Goal: Transaction & Acquisition: Purchase product/service

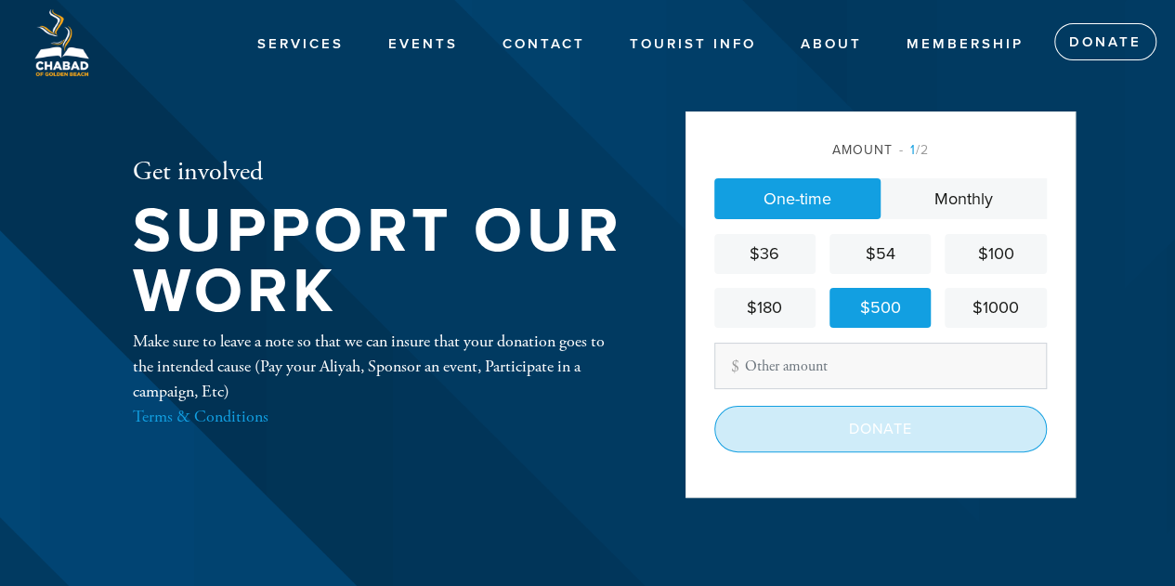
click at [886, 420] on input "Donate" at bounding box center [880, 429] width 332 height 46
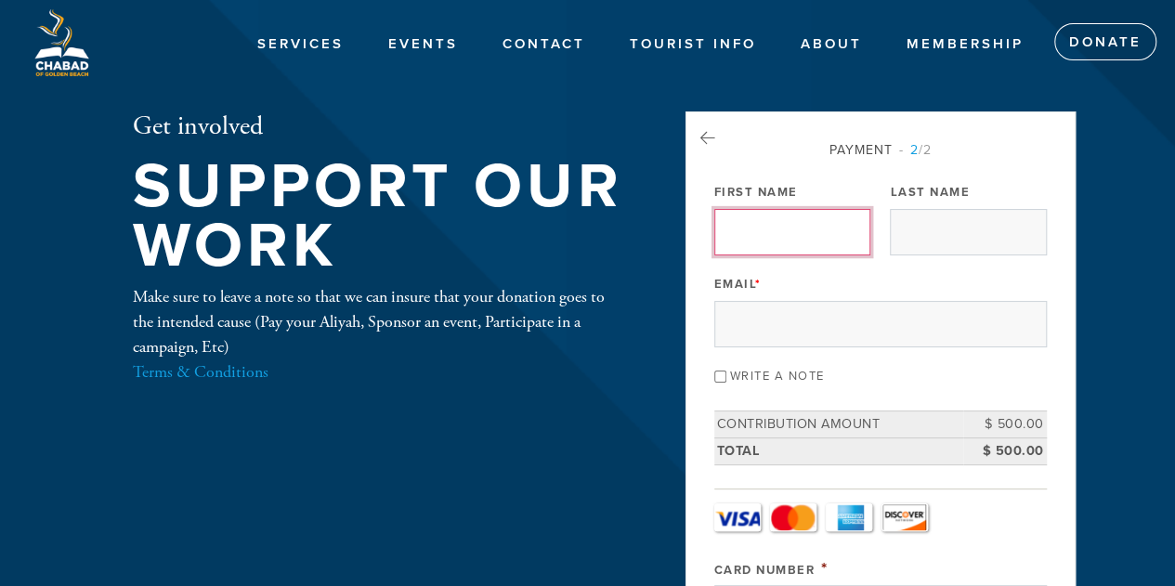
click at [802, 229] on input "First Name" at bounding box center [792, 232] width 156 height 46
type input "[PERSON_NAME]"
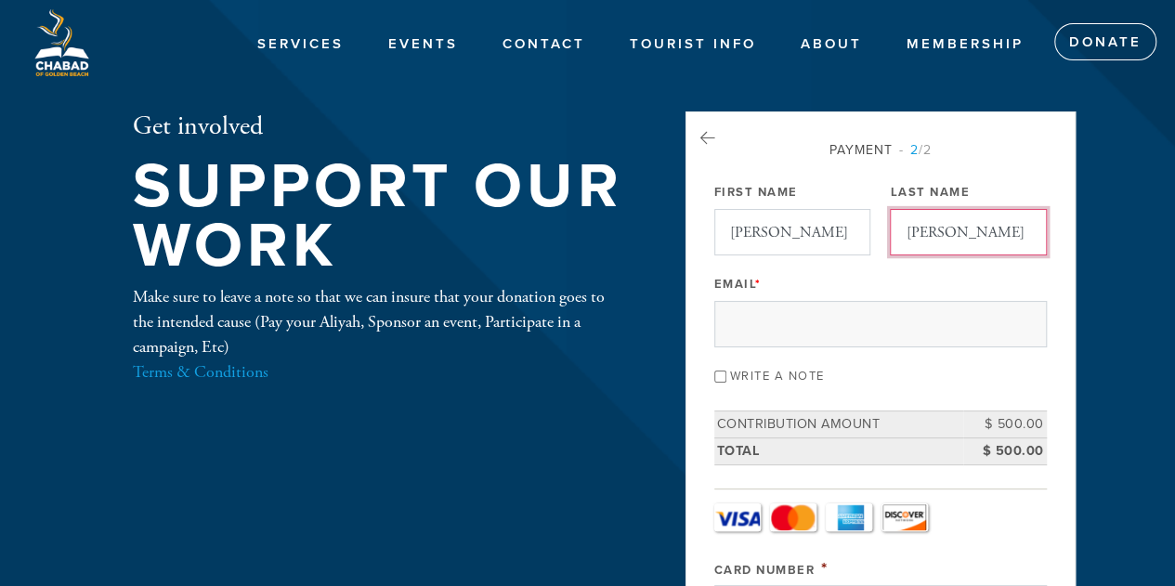
type input "[PERSON_NAME]"
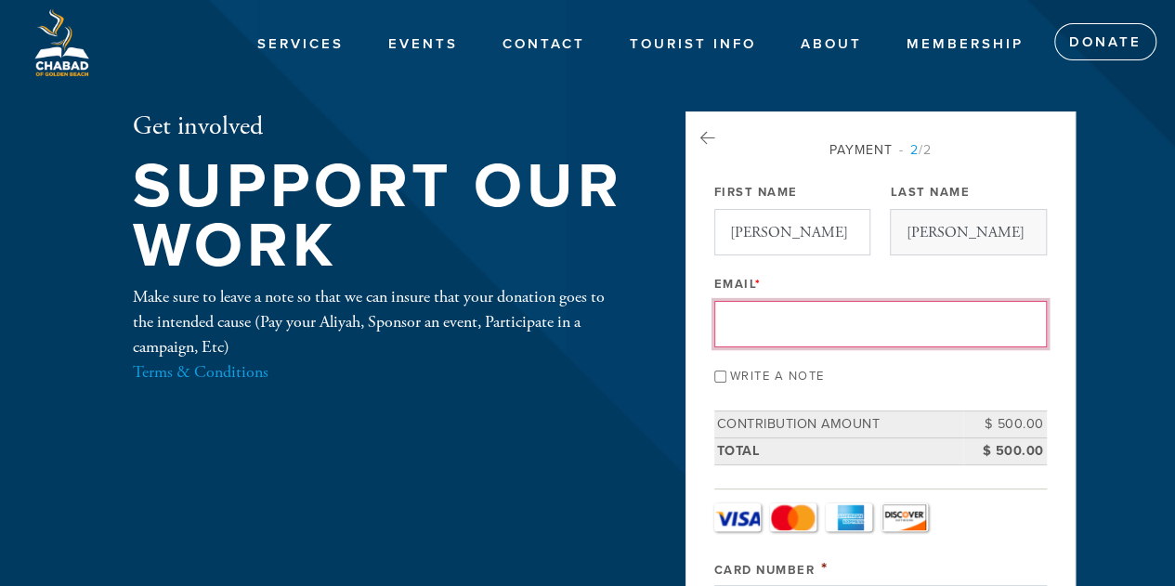
click at [800, 229] on input "Allan" at bounding box center [792, 232] width 156 height 46
click at [759, 228] on input "Allan" at bounding box center [792, 232] width 156 height 46
click at [760, 224] on input "Allan" at bounding box center [792, 232] width 156 height 46
type input "aik2@verizon.net"
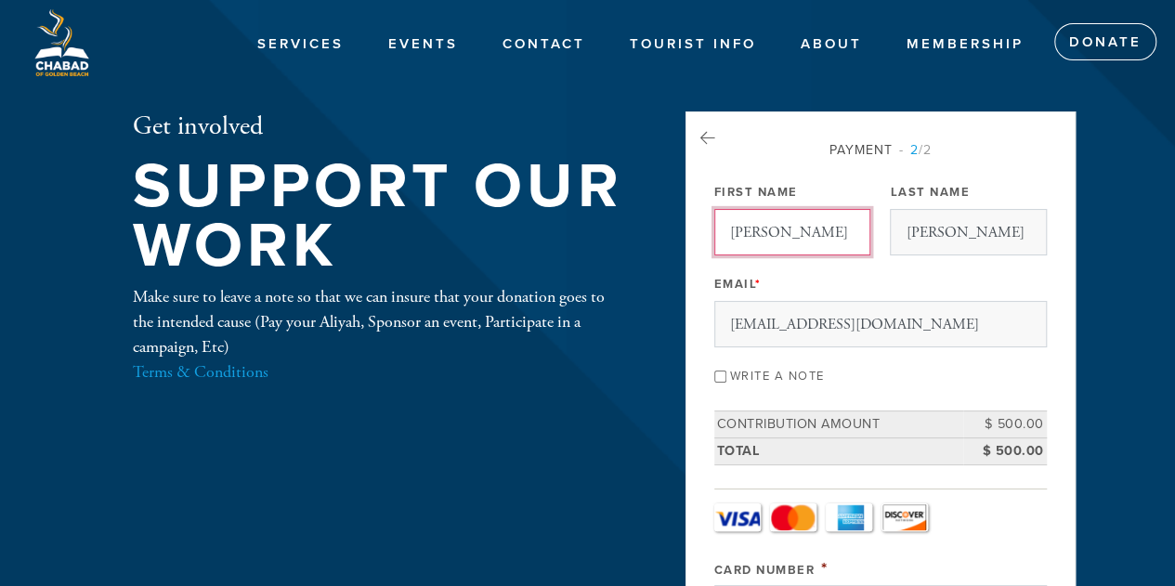
click at [774, 235] on input "Allan" at bounding box center [792, 232] width 156 height 46
type input "Avi"
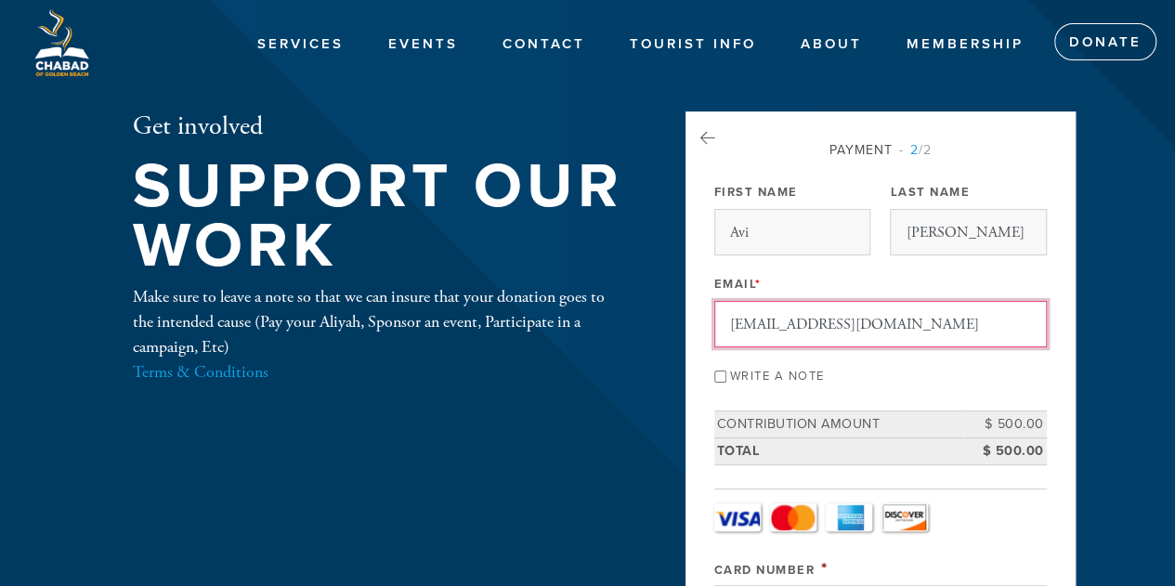
drag, startPoint x: 738, startPoint y: 320, endPoint x: 739, endPoint y: 334, distance: 14.0
click at [738, 320] on input "aik2@verizon.net" at bounding box center [880, 324] width 332 height 46
click at [718, 373] on input "Write a note" at bounding box center [720, 377] width 12 height 12
checkbox input "true"
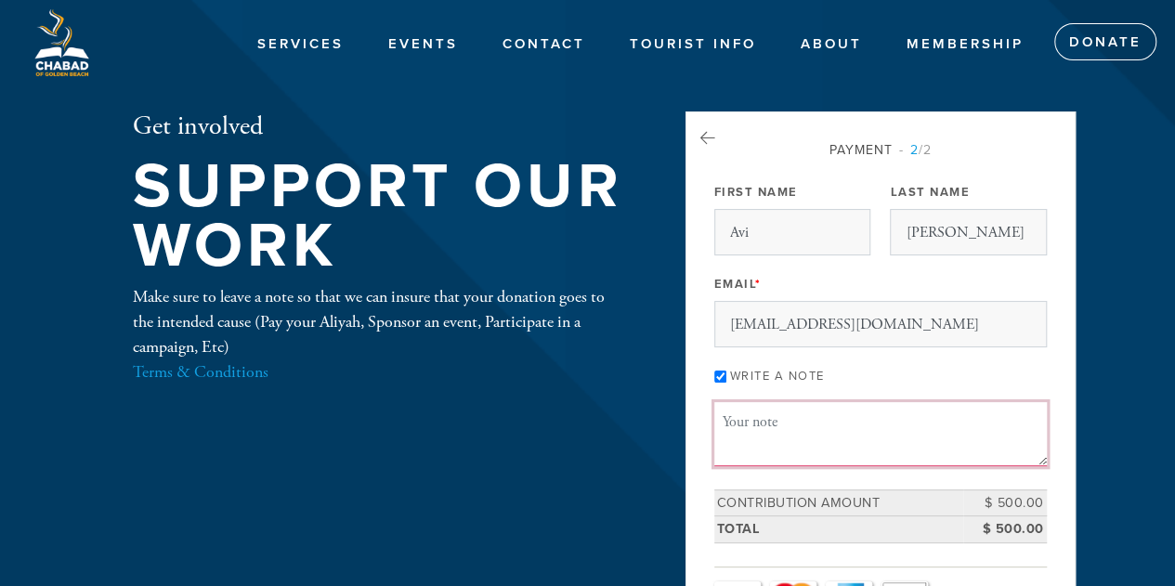
click at [766, 432] on textarea "Message or dedication" at bounding box center [880, 433] width 332 height 63
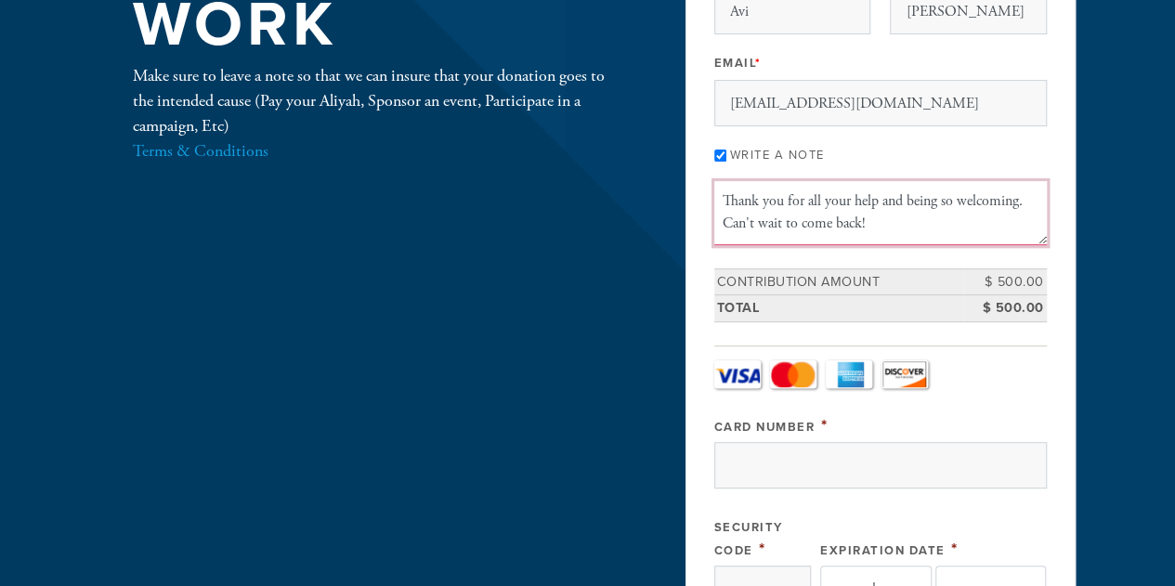
scroll to position [93, 0]
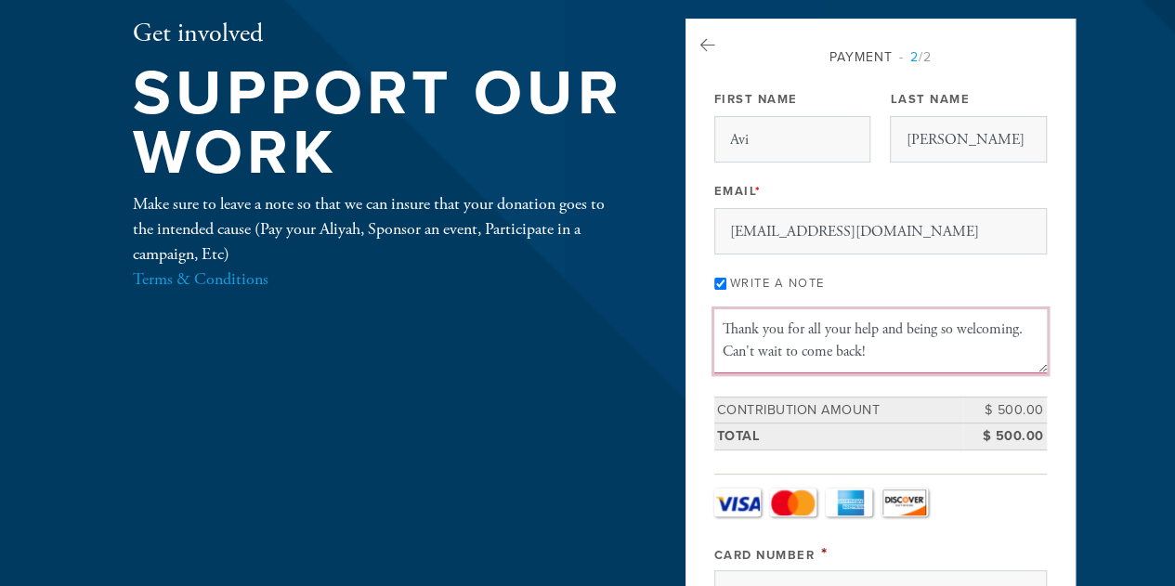
click at [727, 321] on textarea "Thank you for all your help and being so welcoming. Can't wait to come back!" at bounding box center [880, 340] width 332 height 63
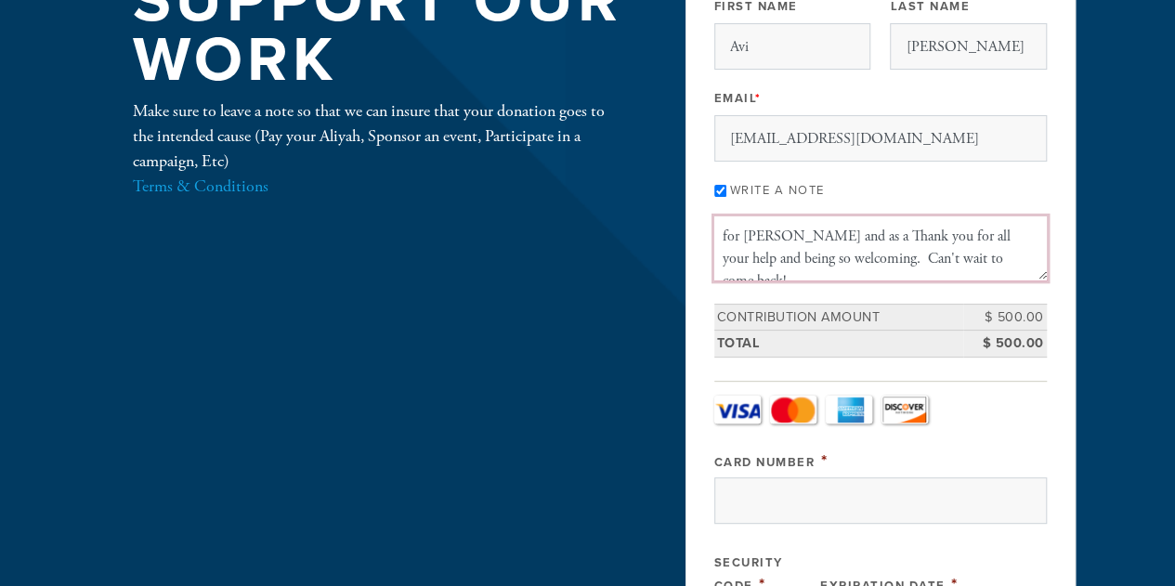
scroll to position [279, 0]
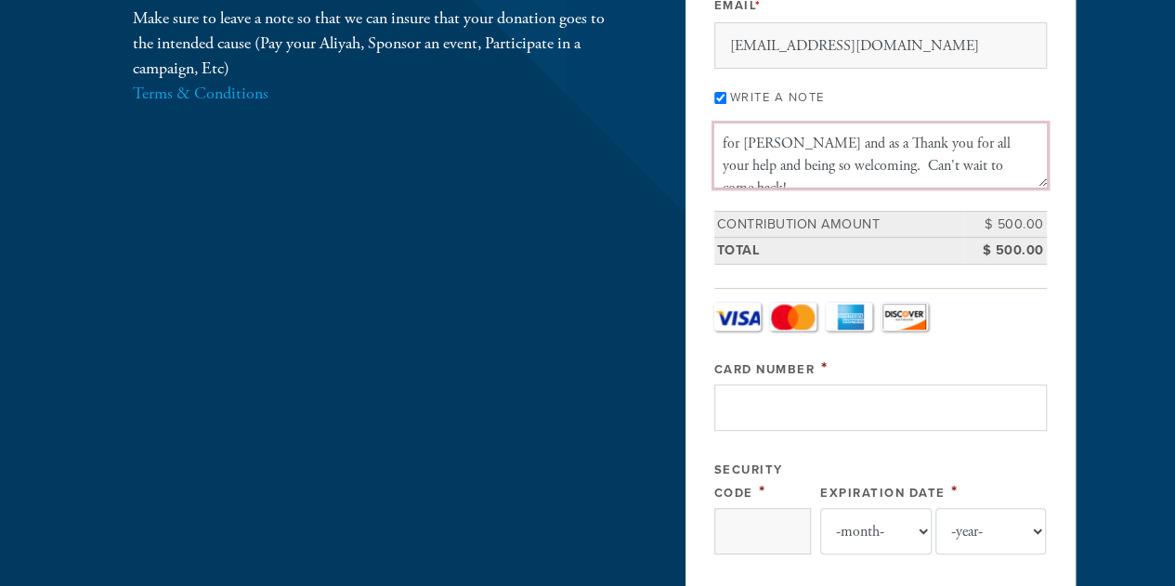
type textarea "for aliya and as a Thank you for all your help and being so welcoming. Can't wa…"
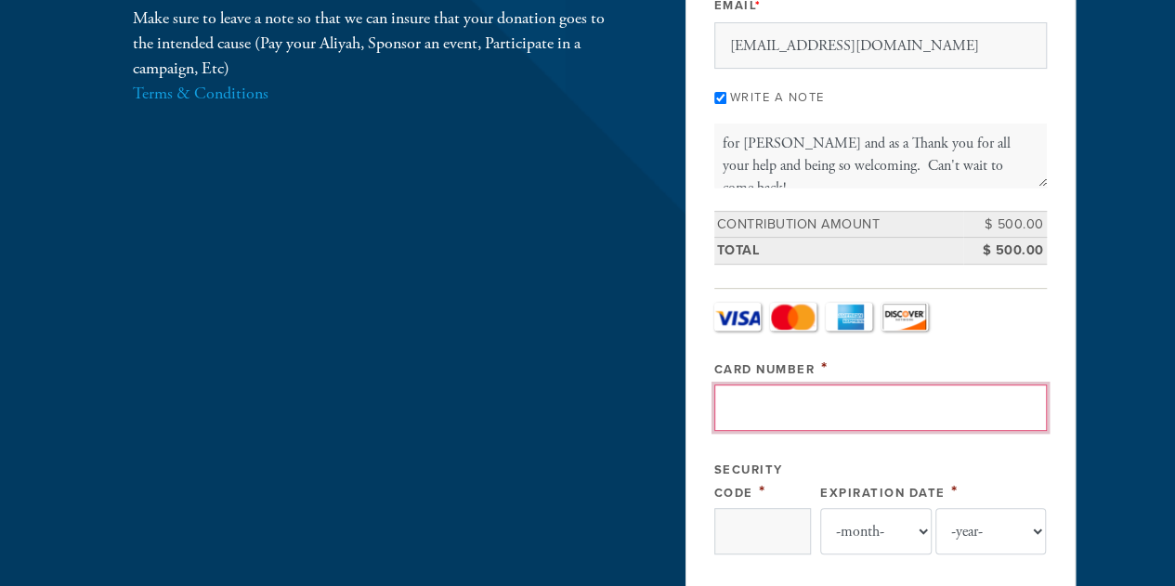
click at [788, 398] on input "Card Number" at bounding box center [880, 407] width 332 height 46
type input "371388548574003"
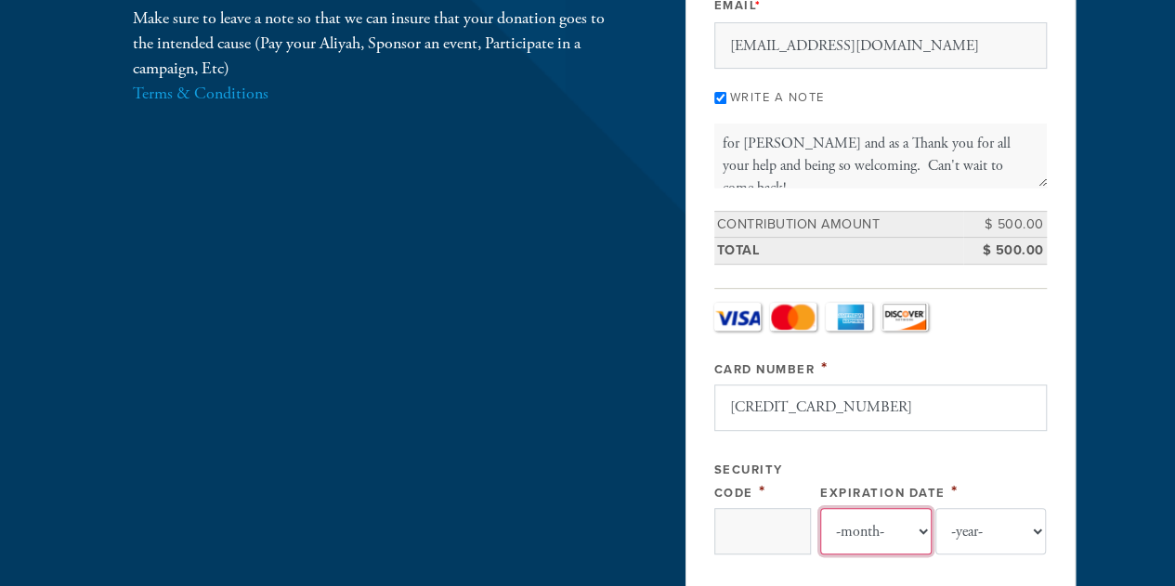
select select "1"
select select "2030"
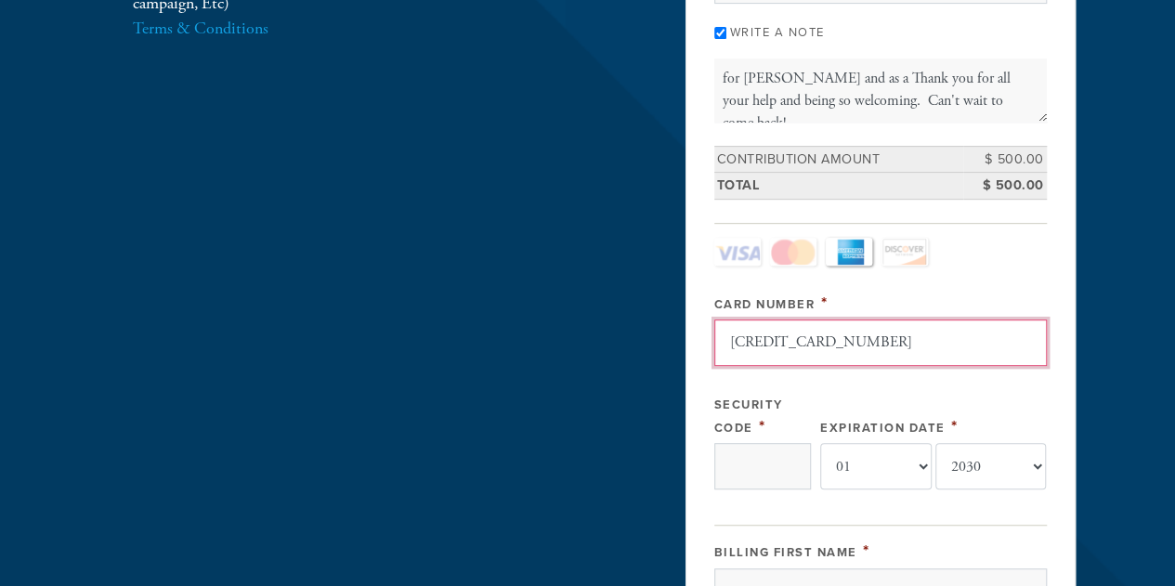
scroll to position [371, 0]
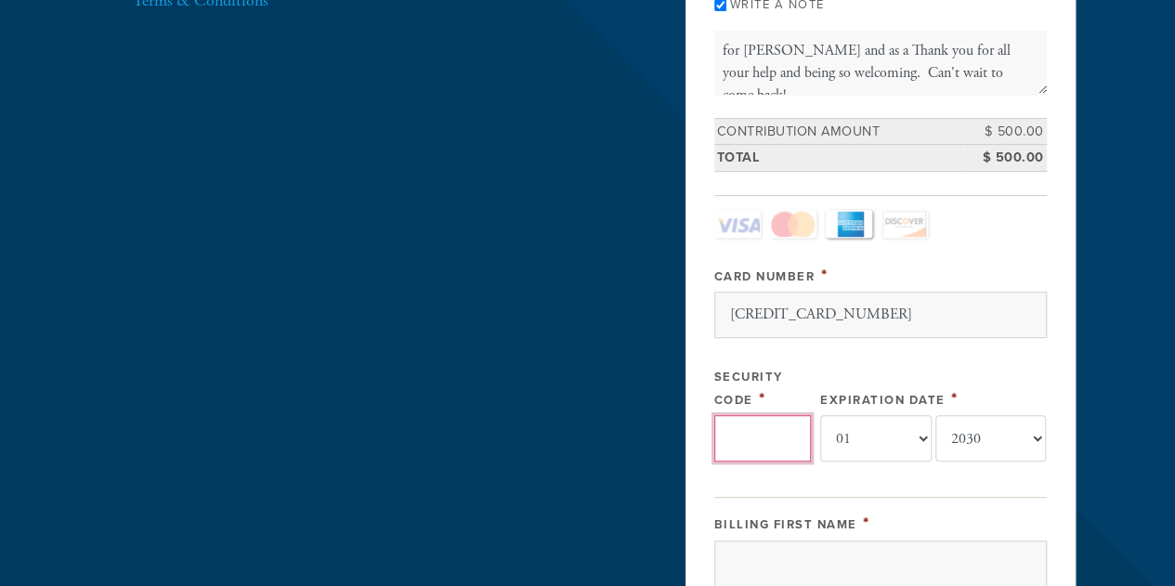
click at [763, 430] on input "Security Code" at bounding box center [762, 438] width 97 height 46
type input "1275"
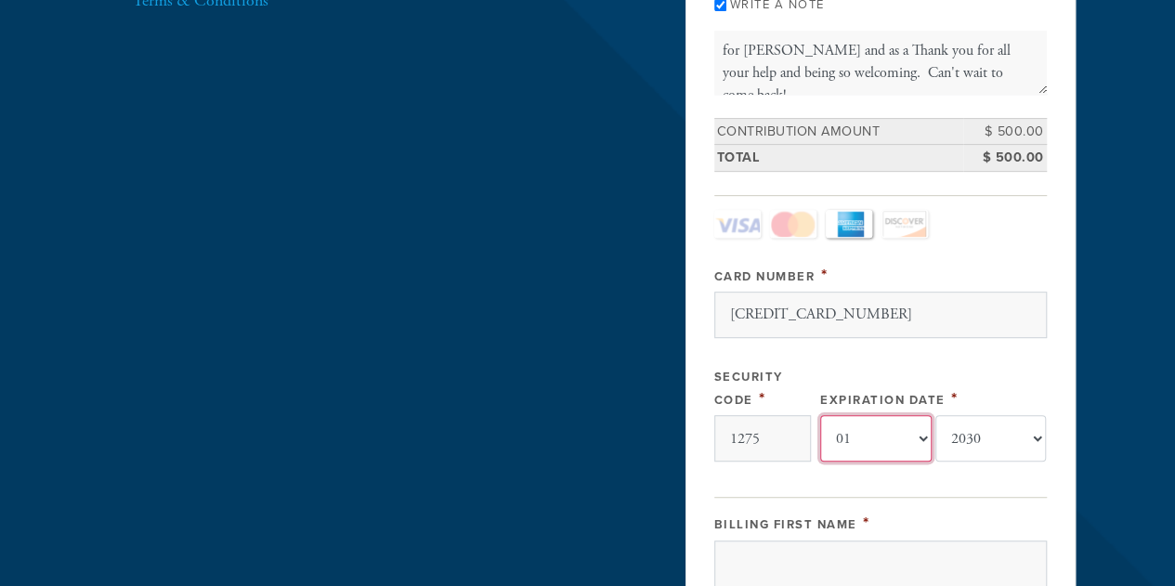
click at [900, 447] on select "-month- 01 02 03 04 05 06 07 08 09 10 11 12" at bounding box center [875, 438] width 111 height 46
select select "2"
click at [820, 415] on select "-month- 01 02 03 04 05 06 07 08 09 10 11 12" at bounding box center [875, 438] width 111 height 46
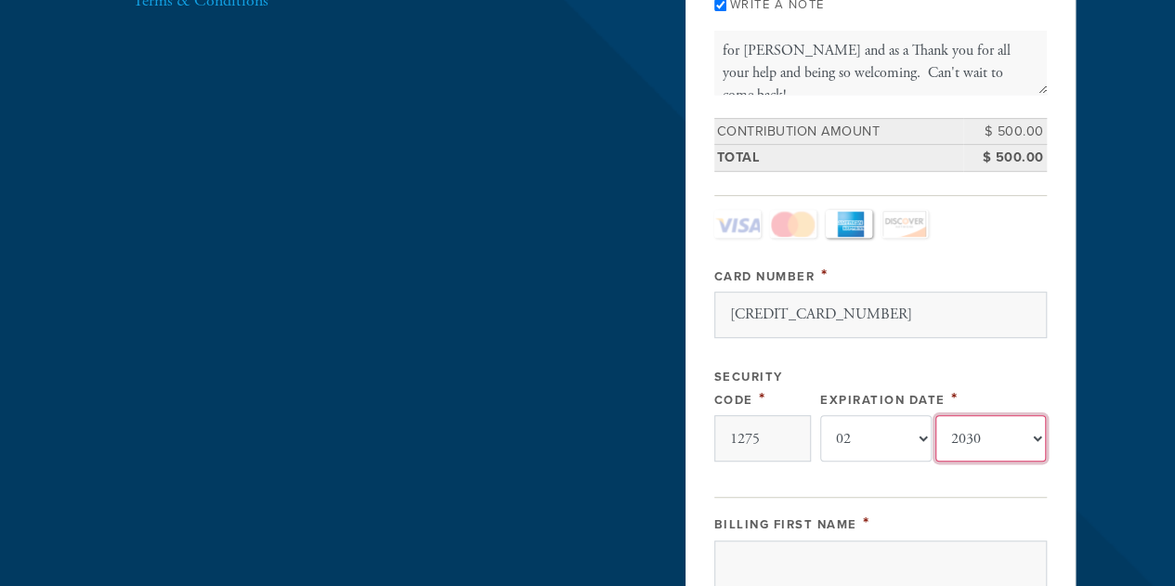
click at [990, 443] on select "-year- 2025 2026 2027 2028 2029 2030 2031 2032 2033 2034 2035" at bounding box center [990, 438] width 111 height 46
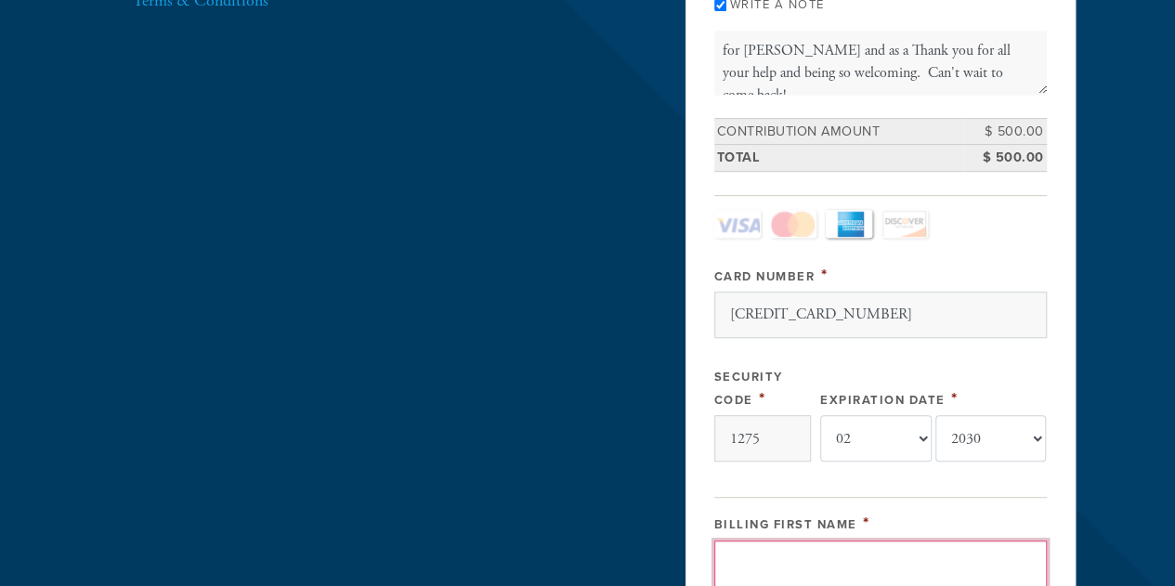
click at [895, 555] on input "Billing First Name" at bounding box center [880, 563] width 332 height 46
type input "Allan"
type input "I Kahn"
type input "737 Wilson Street"
type input "Valley Stream"
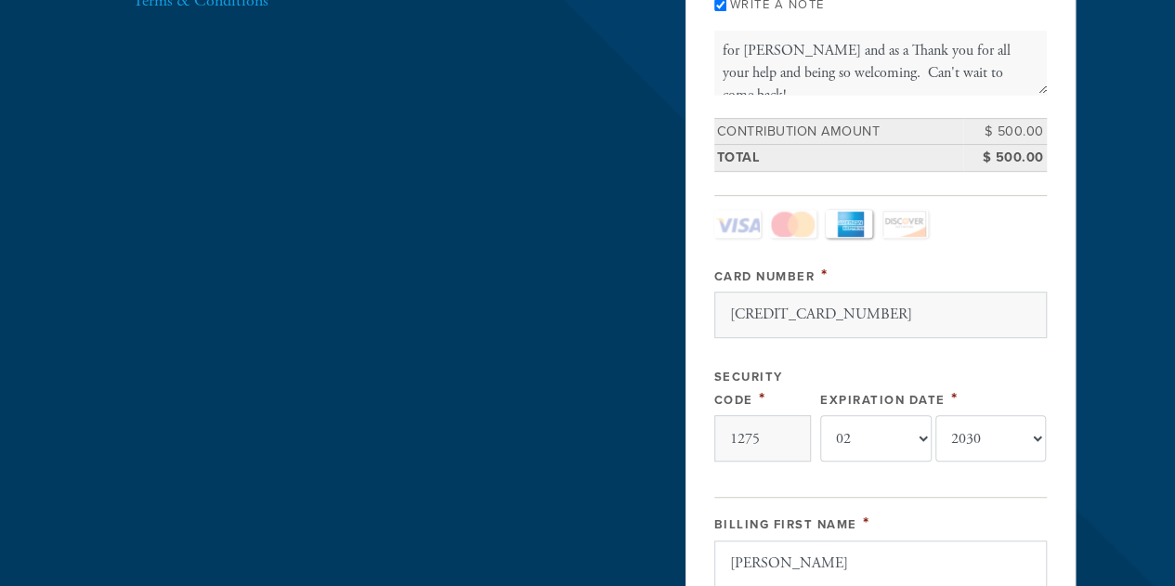
type input "11581"
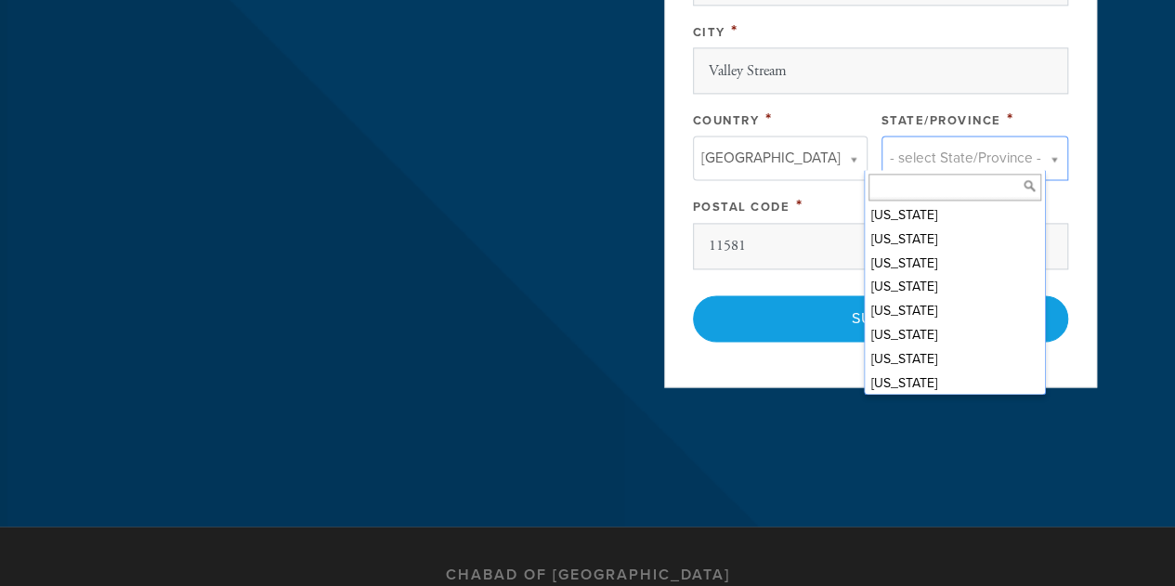
scroll to position [738, 0]
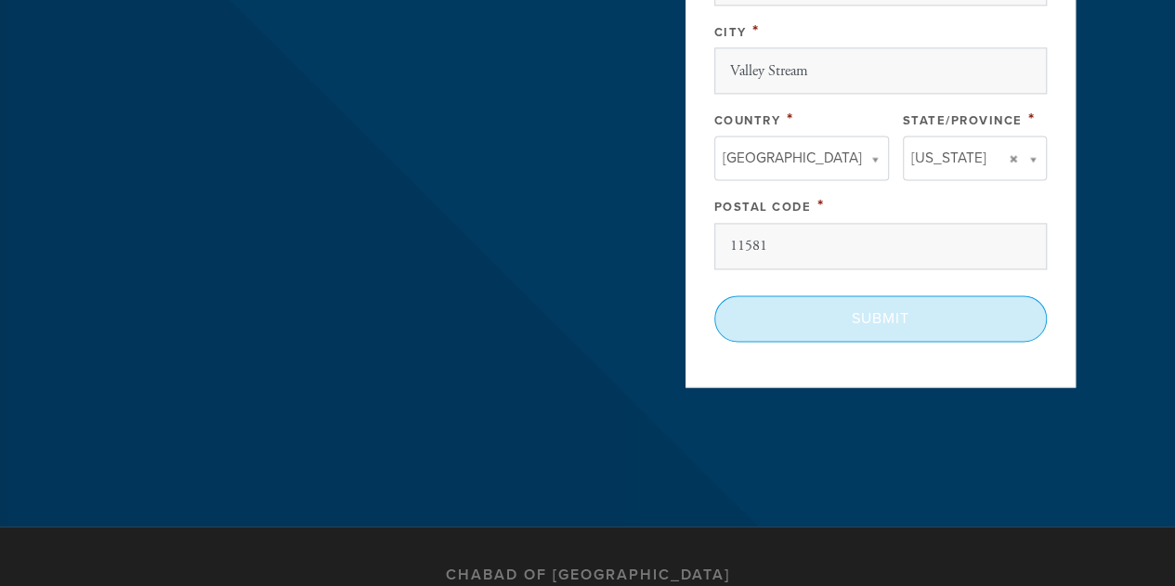
click at [884, 304] on input "Submit" at bounding box center [880, 318] width 332 height 46
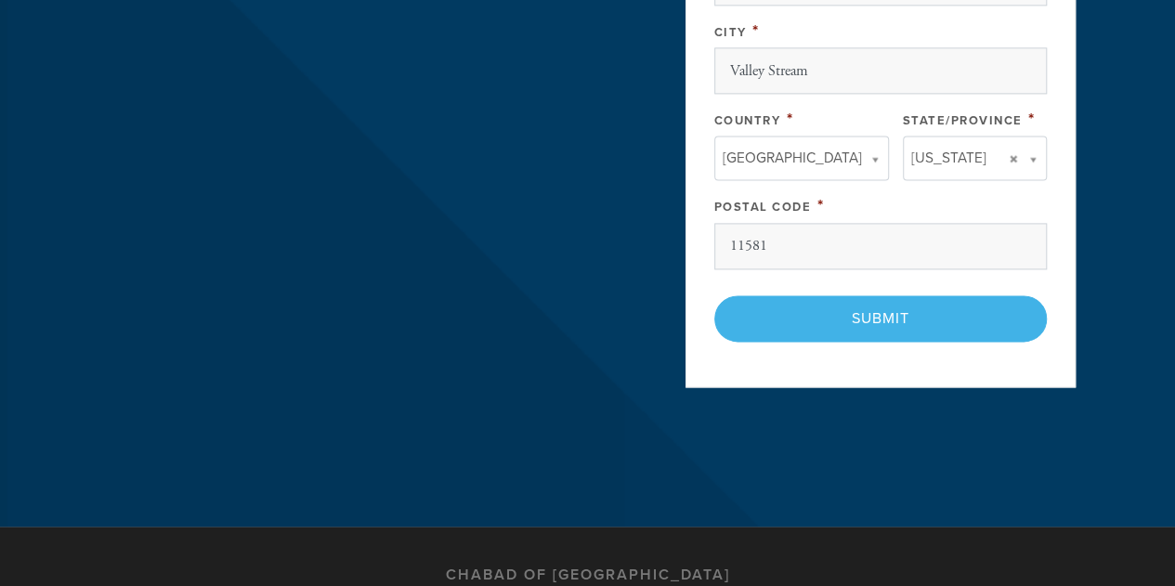
click at [915, 306] on div "< Previous Page Submit" at bounding box center [880, 318] width 332 height 46
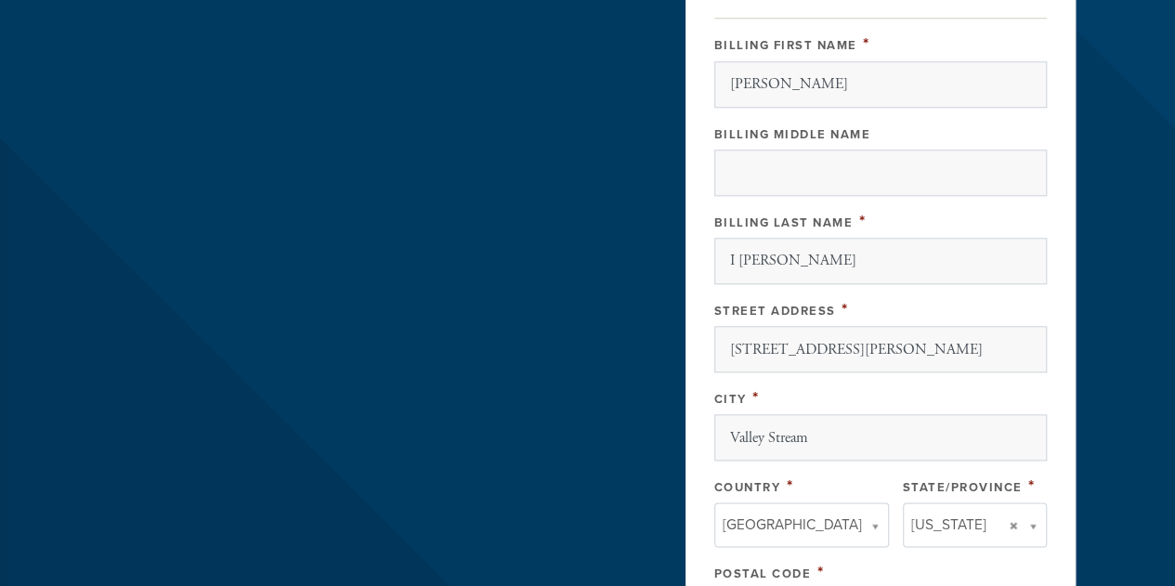
scroll to position [846, 0]
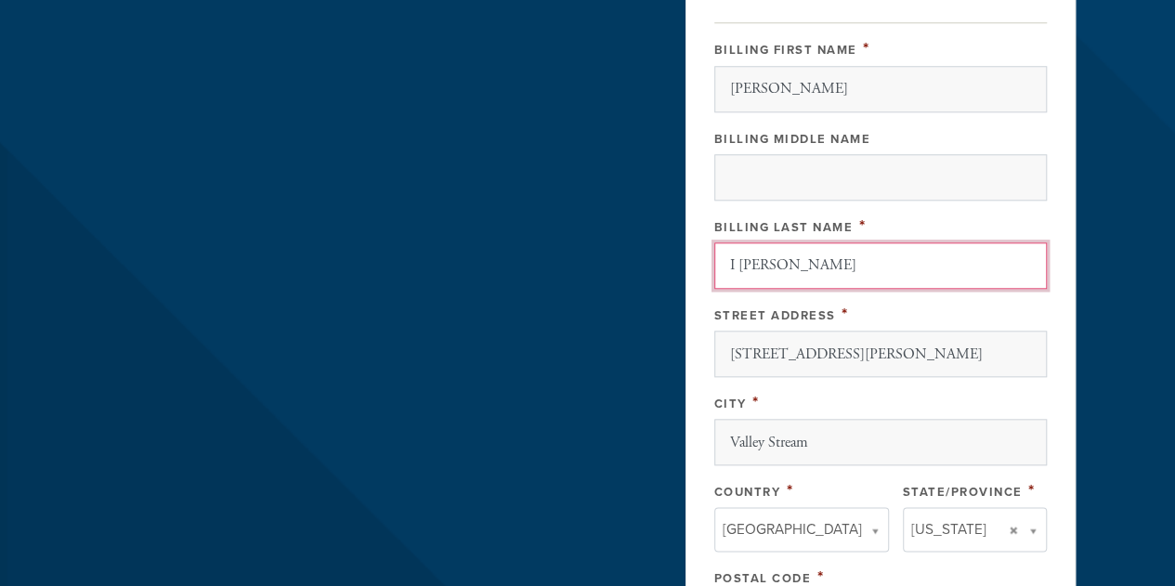
click at [737, 252] on input "I Kahn" at bounding box center [880, 265] width 332 height 46
type input "Kahn"
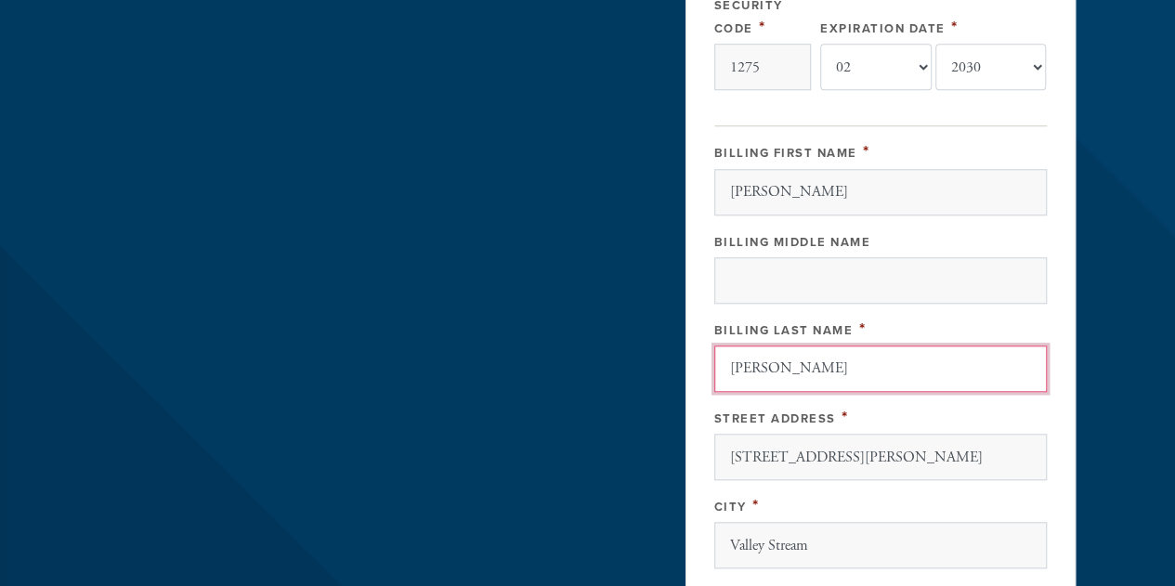
scroll to position [567, 0]
